Goal: Feedback & Contribution: Contribute content

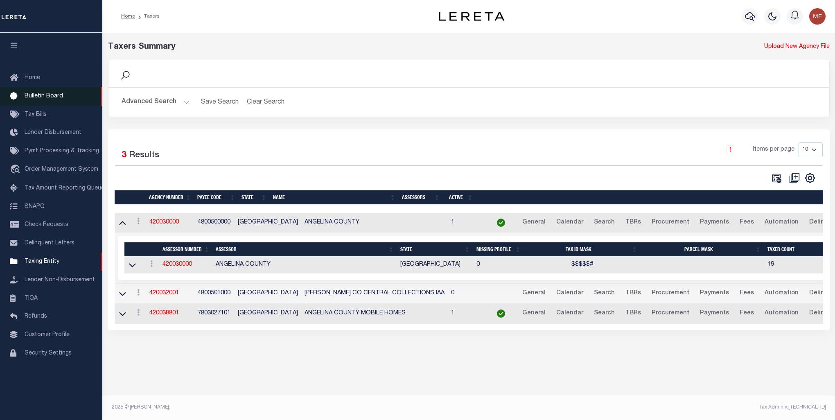
click at [35, 94] on span "Bulletin Board" at bounding box center [44, 96] width 38 height 6
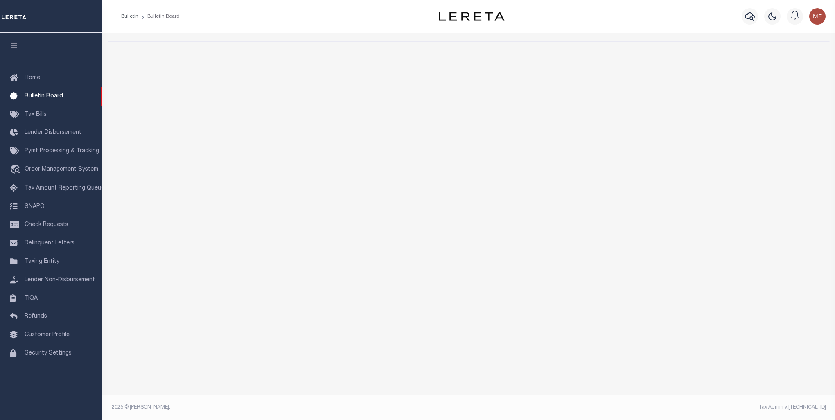
select select "50"
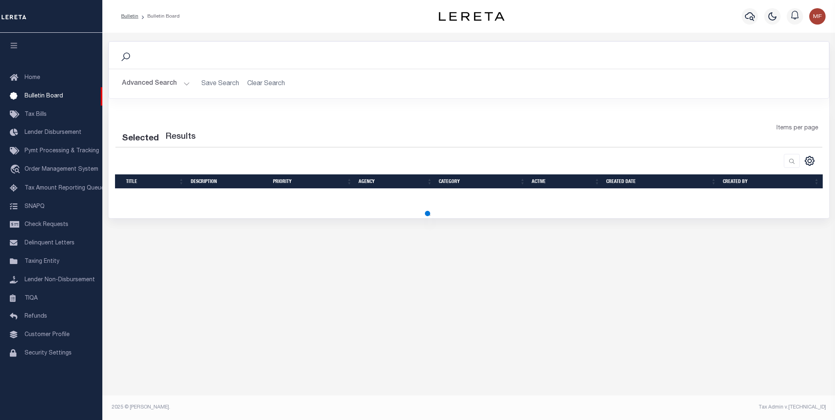
select select "50"
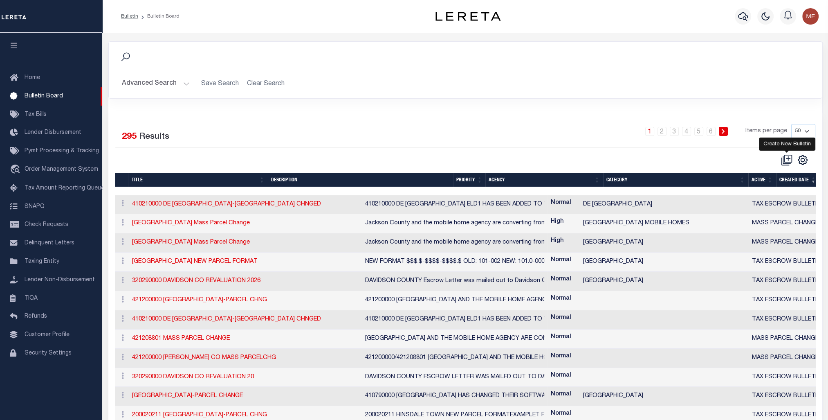
click at [790, 159] on icon at bounding box center [786, 159] width 11 height 11
checkbox input "false"
checkbox input "true"
select select
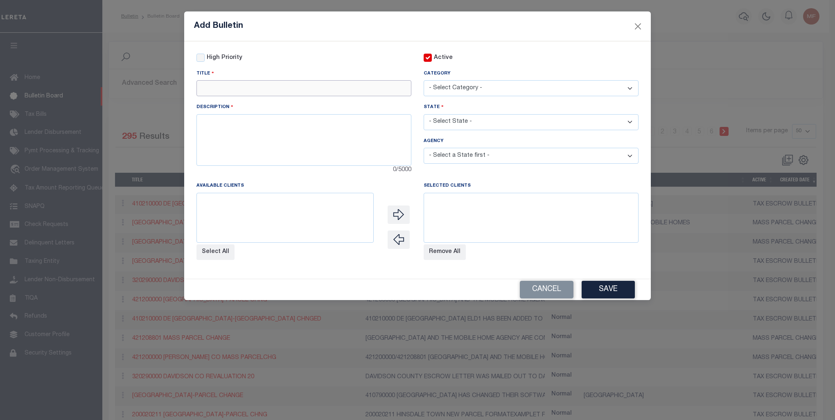
click at [224, 91] on input "text" at bounding box center [303, 88] width 215 height 16
paste input "converting from the GEO to the Property ID."
click at [202, 89] on input "converting from the GEO to the Property ID." at bounding box center [303, 88] width 215 height 16
paste input "421450000"
click at [377, 88] on input "421450000 converting from the GEO to the Property ID." at bounding box center [303, 88] width 215 height 16
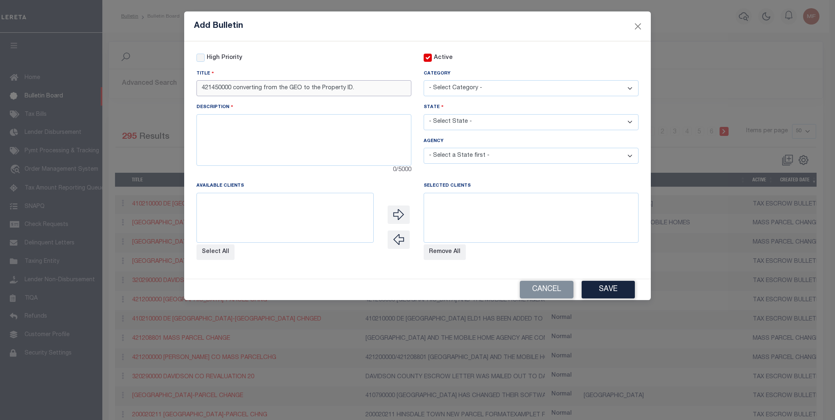
type input "421450000 converting from the GEO to the Property ID."
click at [216, 142] on textarea at bounding box center [303, 140] width 215 height 52
paste textarea "Lean County and mobile home agency are converting from the GEO to the Property …"
drag, startPoint x: 233, startPoint y: 88, endPoint x: 193, endPoint y: 88, distance: 39.3
click at [193, 88] on div "Title 421450000 converting from the GEO to the Property ID." at bounding box center [303, 86] width 227 height 34
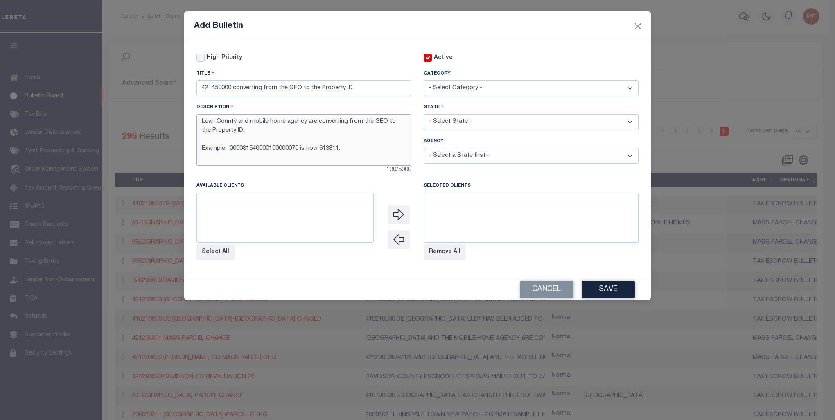
click at [201, 121] on textarea "Lean County and mobile home agency are converting from the GEO to the Property …" at bounding box center [303, 140] width 215 height 52
paste textarea "421450000"
type textarea "421450000 Lean County and mobile home agency are converting from the GEO to the…"
drag, startPoint x: 232, startPoint y: 87, endPoint x: 294, endPoint y: 88, distance: 61.4
click at [233, 87] on input "421450000 converting from the GEO to the Property ID." at bounding box center [303, 88] width 215 height 16
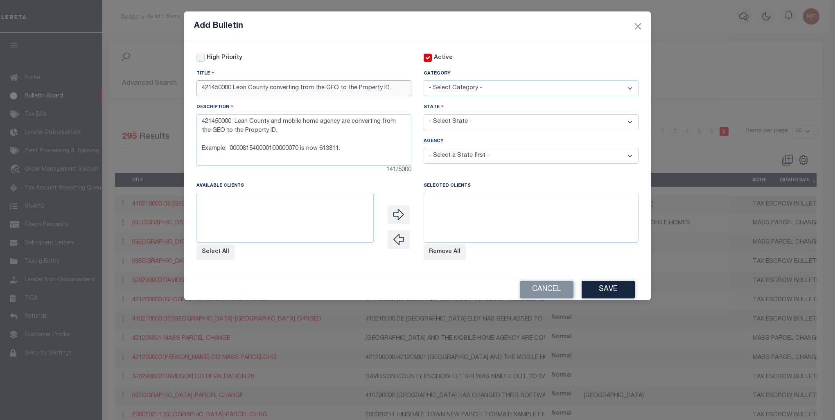
type input "421450000 Leon County converting from the GEO to the Property ID."
click at [370, 155] on textarea "421450000 Lean County and mobile home agency are converting from the GEO to the…" at bounding box center [303, 140] width 215 height 52
click at [242, 122] on textarea "421450000 Lean County and mobile home agency are converting from the GEO to the…" at bounding box center [303, 140] width 215 height 52
click at [296, 130] on textarea "421450000 - [GEOGRAPHIC_DATA] and mobile home agency are converting from the GE…" at bounding box center [303, 140] width 215 height 52
drag, startPoint x: 235, startPoint y: 124, endPoint x: 244, endPoint y: 123, distance: 9.1
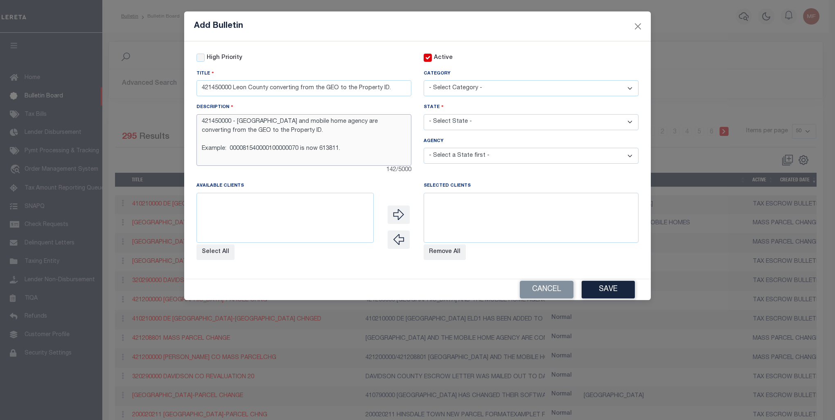
type textarea "421450000 - [GEOGRAPHIC_DATA] and mobile home agency are converting from the GE…"
click at [548, 124] on select "- Select State - [US_STATE] AL AR AZ CA CO [GEOGRAPHIC_DATA] [GEOGRAPHIC_DATA] …" at bounding box center [530, 122] width 215 height 16
select select "MS"
click at [423, 115] on select "- Select State - [US_STATE] AL AR AZ CA CO [GEOGRAPHIC_DATA] [GEOGRAPHIC_DATA] …" at bounding box center [530, 122] width 215 height 16
select select
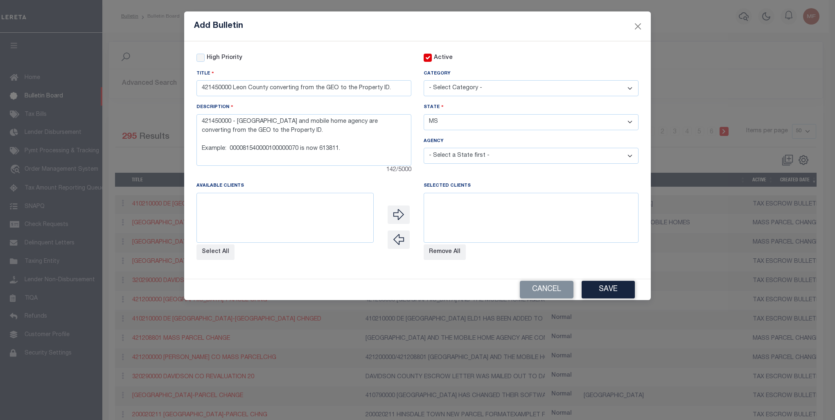
select select
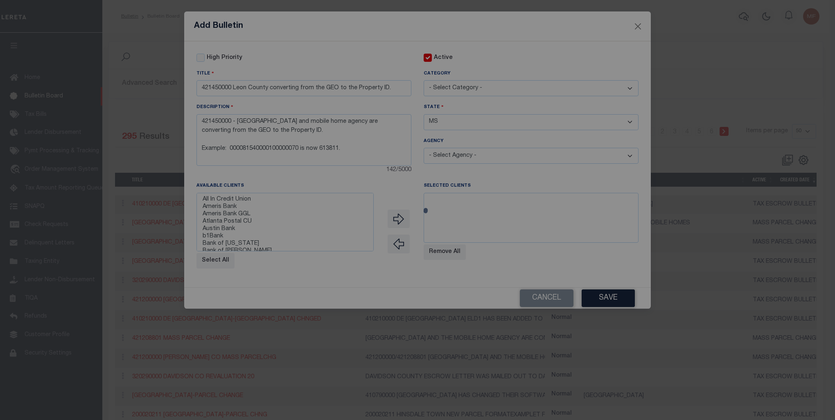
click at [461, 121] on div at bounding box center [417, 210] width 835 height 420
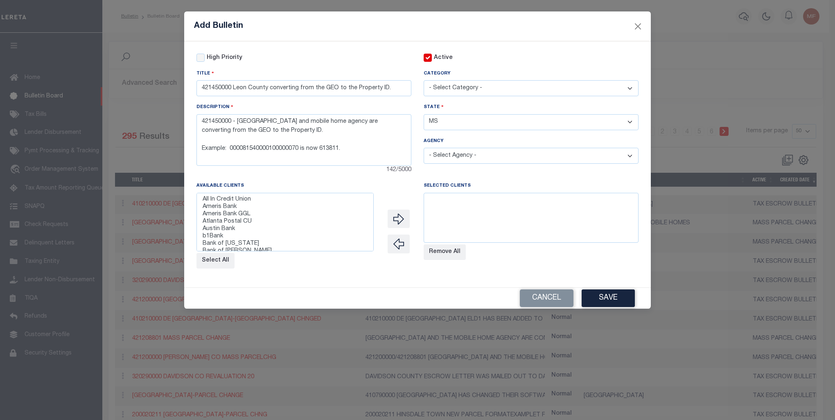
click at [461, 121] on select "- Select State - [US_STATE] AL AR AZ CA CO [GEOGRAPHIC_DATA] [GEOGRAPHIC_DATA] …" at bounding box center [530, 122] width 215 height 16
select select "[GEOGRAPHIC_DATA]"
click at [423, 115] on select "- Select State - [US_STATE] AL AR AZ CA CO [GEOGRAPHIC_DATA] [GEOGRAPHIC_DATA] …" at bounding box center [530, 122] width 215 height 16
select select
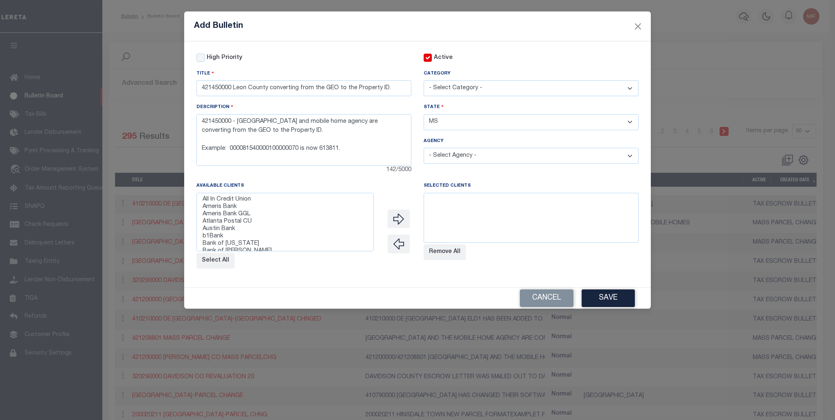
select select
click at [441, 89] on select "- Select Category - AGENCY CONSOLIDATIONS/SPLITS/INACTIVE DELINQUENCY REPORTING…" at bounding box center [530, 88] width 215 height 16
select select "20"
click at [423, 81] on select "- Select Category - AGENCY CONSOLIDATIONS/SPLITS/INACTIVE DELINQUENCY REPORTING…" at bounding box center [530, 88] width 215 height 16
click at [510, 160] on select "- Select Agency - [PERSON_NAME][GEOGRAPHIC_DATA] IRR DIST #19 [GEOGRAPHIC_DATA]…" at bounding box center [530, 156] width 215 height 16
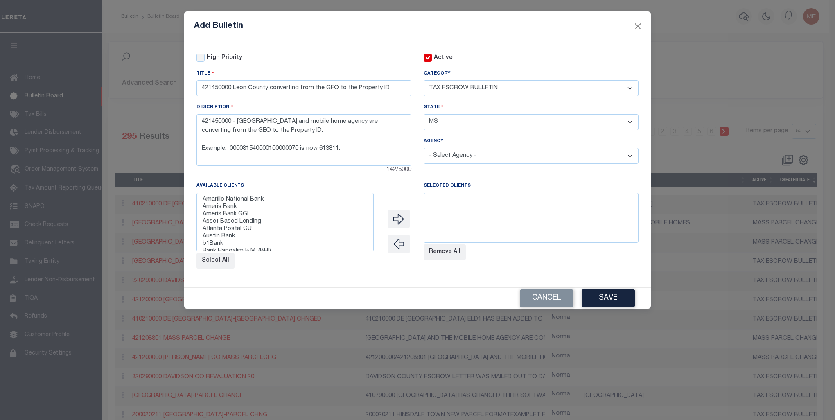
select select "4828900000"
click at [423, 149] on select "- Select Agency - [PERSON_NAME][GEOGRAPHIC_DATA] IRR DIST #19 [GEOGRAPHIC_DATA]…" at bounding box center [530, 156] width 215 height 16
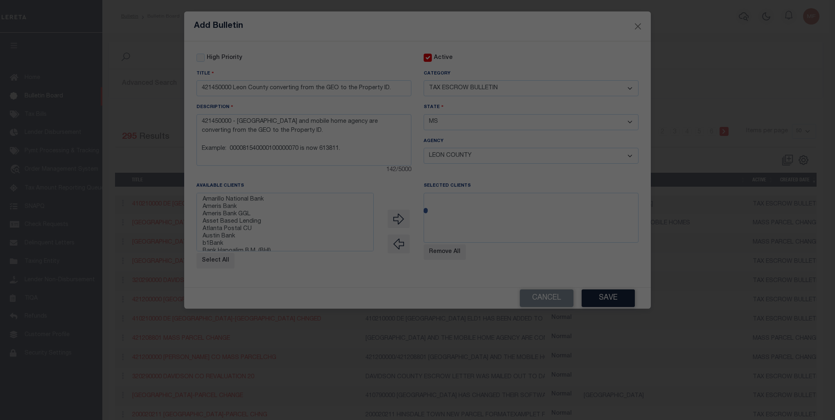
select select
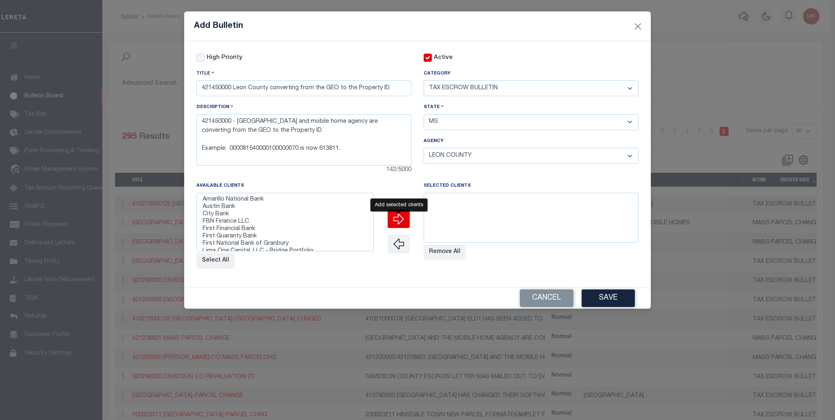
drag, startPoint x: 403, startPoint y: 220, endPoint x: 361, endPoint y: 253, distance: 52.8
click at [388, 238] on div at bounding box center [399, 228] width 26 height 94
click at [223, 268] on button "Select All" at bounding box center [215, 261] width 38 height 16
select select
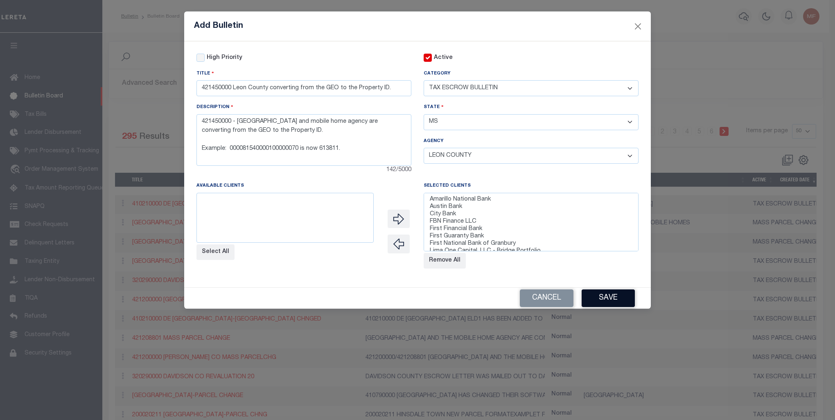
click at [612, 295] on button "Save" at bounding box center [607, 298] width 53 height 18
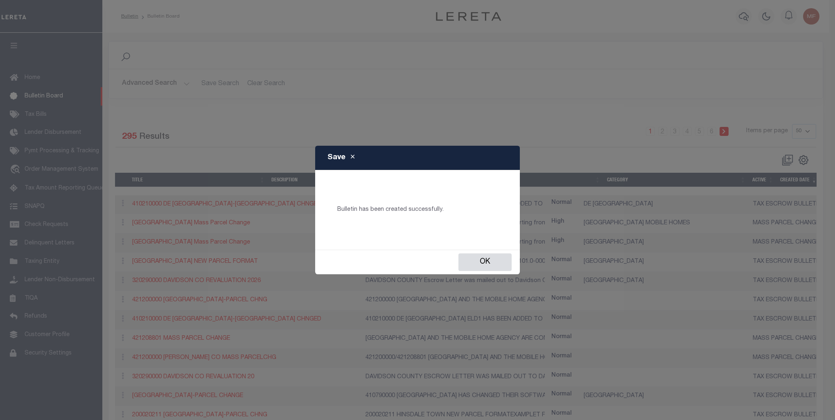
select select
click at [503, 256] on button "Ok" at bounding box center [484, 262] width 53 height 18
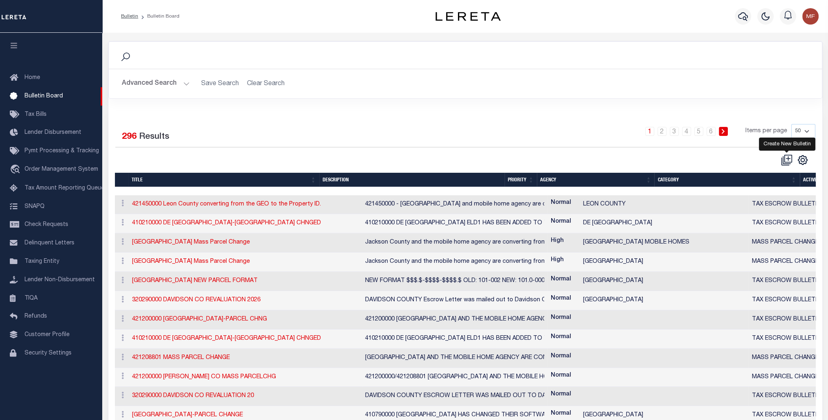
click at [790, 155] on icon at bounding box center [786, 159] width 11 height 11
checkbox input "false"
checkbox input "true"
select select
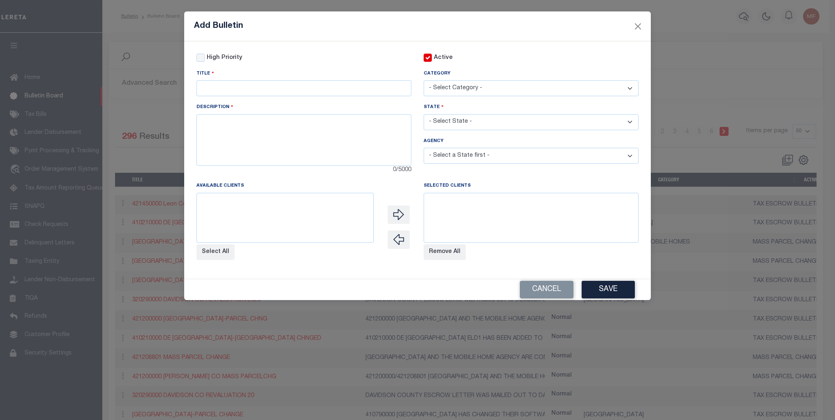
click at [465, 88] on select "- Select Category - AGENCY CONSOLIDATIONS/SPLITS/INACTIVE DELINQUENCY REPORTING…" at bounding box center [530, 88] width 215 height 16
select select "20"
click at [423, 81] on select "- Select Category - AGENCY CONSOLIDATIONS/SPLITS/INACTIVE DELINQUENCY REPORTING…" at bounding box center [530, 88] width 215 height 16
click at [469, 122] on select "- Select State - [US_STATE] AL AR AZ CA CO [GEOGRAPHIC_DATA] [GEOGRAPHIC_DATA] …" at bounding box center [530, 122] width 215 height 16
select select "[GEOGRAPHIC_DATA]"
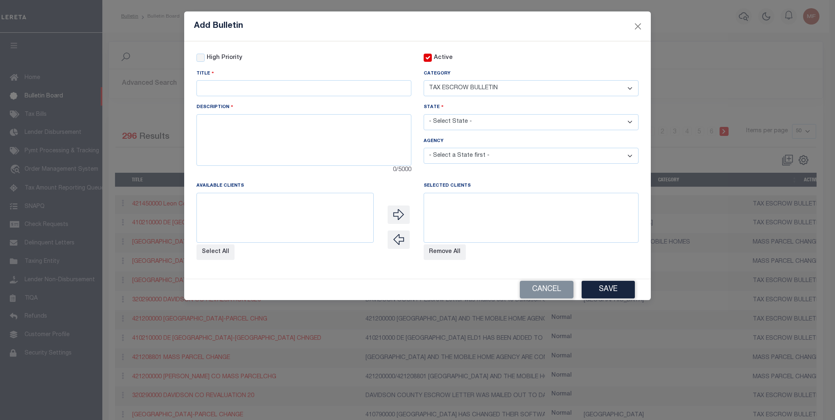
click at [423, 115] on select "- Select State - [US_STATE] AL AR AZ CA CO [GEOGRAPHIC_DATA] [GEOGRAPHIC_DATA] …" at bounding box center [530, 122] width 215 height 16
select select
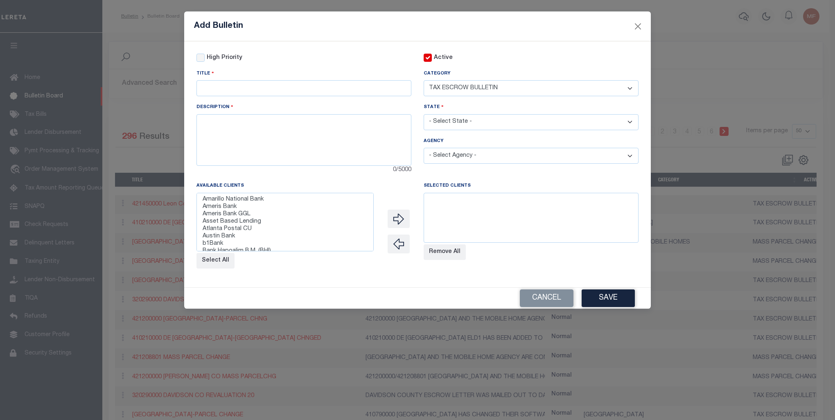
click at [629, 157] on select "- Select Agency - [PERSON_NAME][GEOGRAPHIC_DATA] IRR DIST #19 [GEOGRAPHIC_DATA]…" at bounding box center [530, 156] width 215 height 16
select select "7803025294"
click at [423, 149] on select "- Select Agency - [PERSON_NAME][GEOGRAPHIC_DATA] IRR DIST #19 [GEOGRAPHIC_DATA]…" at bounding box center [530, 156] width 215 height 16
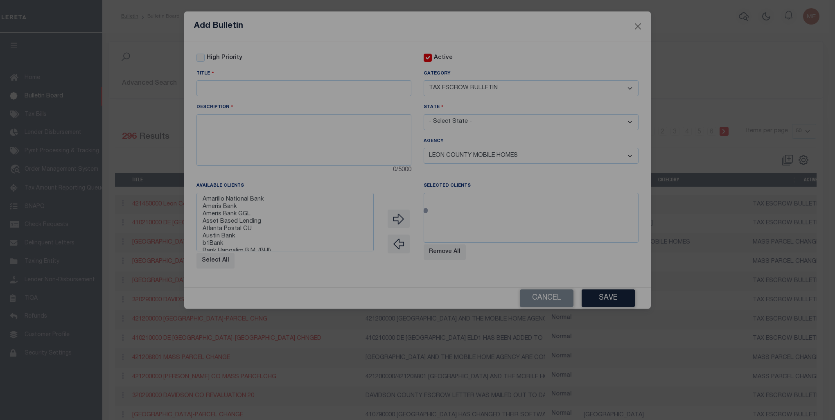
select select
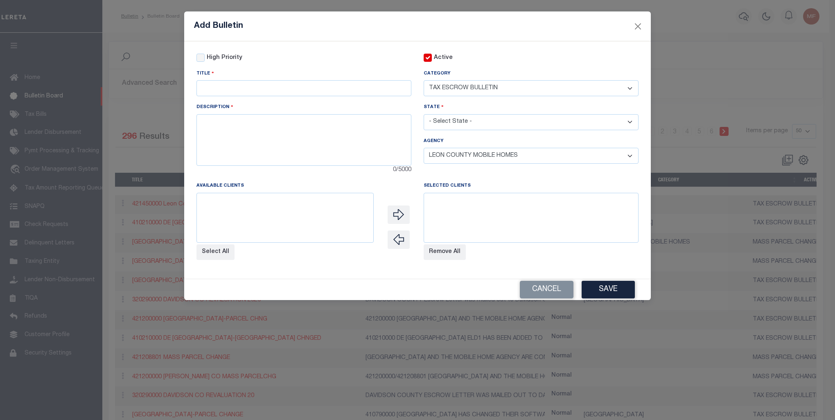
drag, startPoint x: 328, startPoint y: 23, endPoint x: 112, endPoint y: 53, distance: 218.1
click at [112, 53] on div "Add Bulletin High Priority Active Title Category" at bounding box center [417, 210] width 835 height 420
click at [241, 214] on select at bounding box center [284, 218] width 177 height 50
click at [223, 138] on textarea at bounding box center [303, 140] width 215 height 52
paste textarea "Lean County and mobile home agency are converting from the GEO to the Property …"
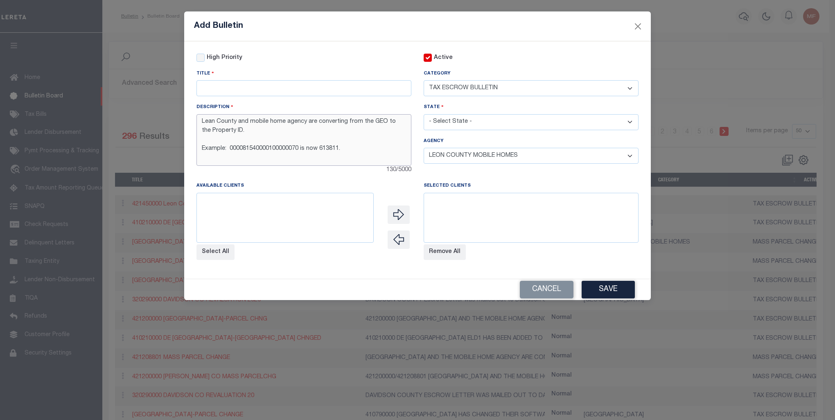
click at [211, 120] on textarea "Lean County and mobile home agency are converting from the GEO to the Property …" at bounding box center [303, 140] width 215 height 52
type textarea "Leon County and mobile home agency are converting from the GEO to the Property …"
click at [214, 89] on input "text" at bounding box center [303, 88] width 215 height 16
paste input "421458801"
drag, startPoint x: 200, startPoint y: 125, endPoint x: 235, endPoint y: 123, distance: 34.4
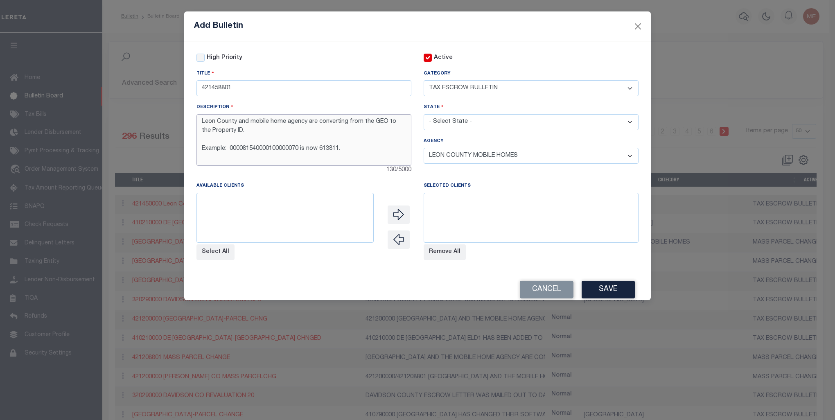
click at [235, 123] on textarea "Leon County and mobile home agency are converting from the GEO to the Property …" at bounding box center [303, 140] width 215 height 52
click at [254, 91] on input "421458801" at bounding box center [303, 88] width 215 height 16
paste input "Leon County"
drag, startPoint x: 317, startPoint y: 125, endPoint x: 371, endPoint y: 130, distance: 54.3
click at [371, 130] on textarea "Leon County and mobile home agency are converting from the GEO to the Property …" at bounding box center [303, 140] width 215 height 52
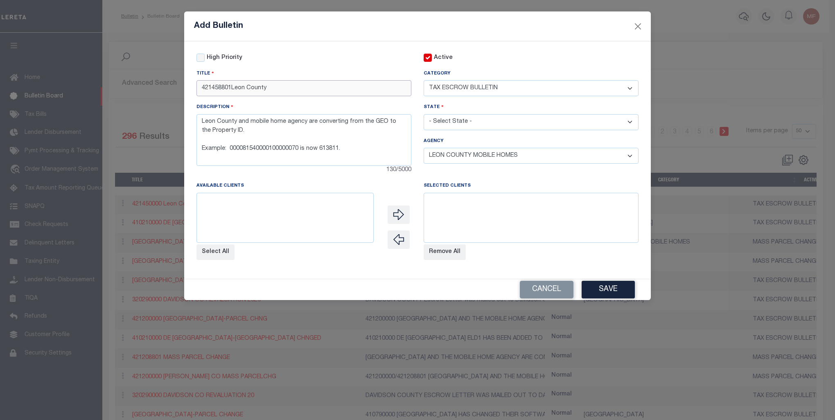
click at [279, 88] on input "421458801Leon County" at bounding box center [303, 88] width 215 height 16
paste input "converting from the GEO to the Property ID."
click at [230, 88] on input "421458801Leon County converting from the GEO to the Property ID." at bounding box center [303, 88] width 215 height 16
type input "421458801 Leon County converting from the GEO to the Property ID."
click at [628, 294] on button "Save" at bounding box center [607, 290] width 53 height 18
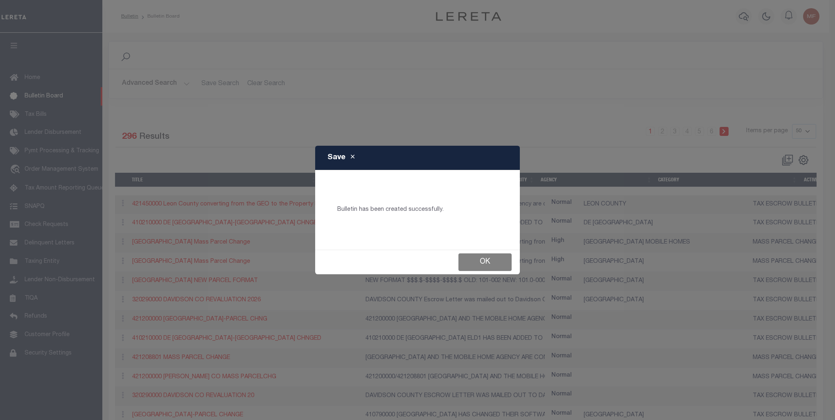
click at [477, 268] on button "Ok" at bounding box center [484, 262] width 53 height 18
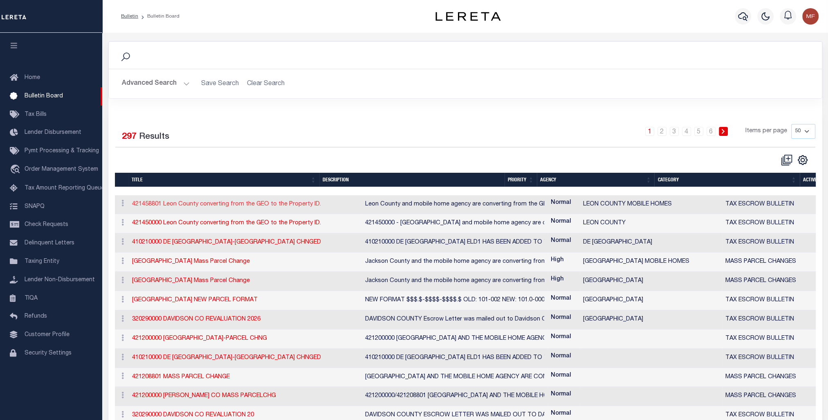
click at [226, 203] on link "421458801 Leon County converting from the GEO to the Property ID." at bounding box center [226, 204] width 189 height 6
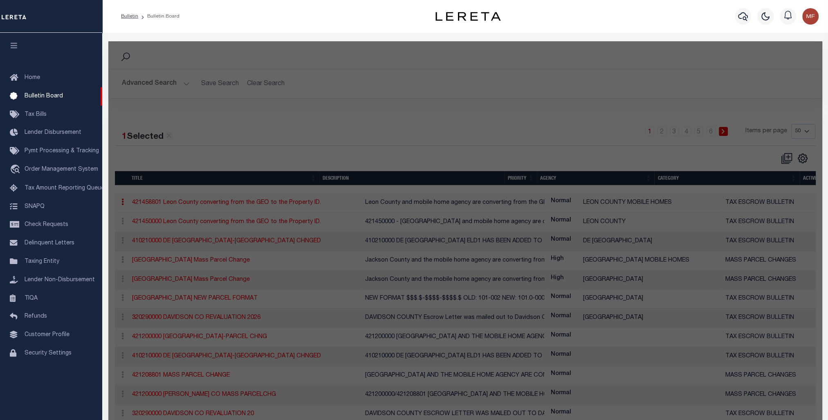
checkbox input "false"
checkbox input "true"
type input "421458801 Leon County converting from the GEO to the Property ID."
select select "20"
type textarea "Leon County and mobile home agency are converting from the GEO to the Property …"
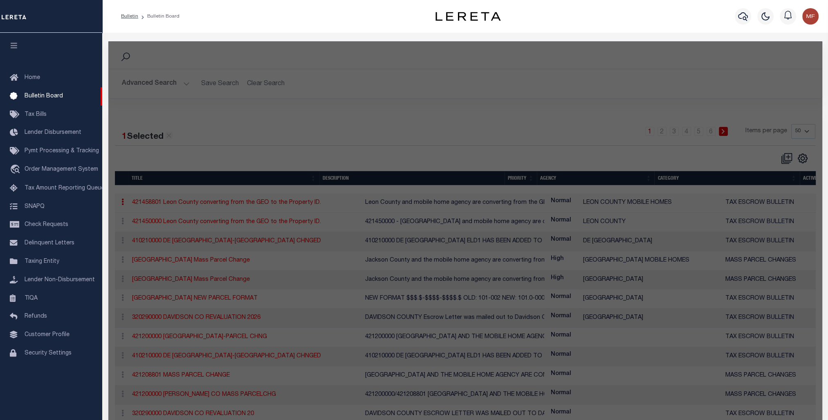
select select "[GEOGRAPHIC_DATA]"
select select
select select "7803025294"
